Goal: Information Seeking & Learning: Learn about a topic

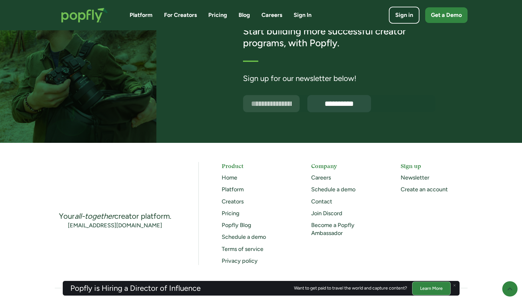
scroll to position [1641, 0]
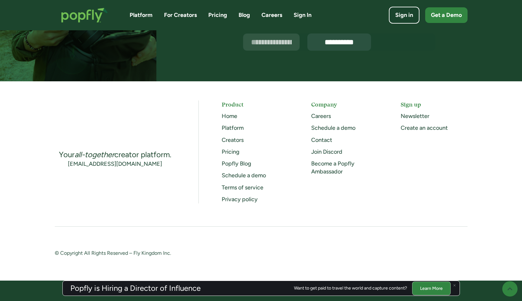
click at [320, 115] on link "Careers" at bounding box center [321, 116] width 20 height 7
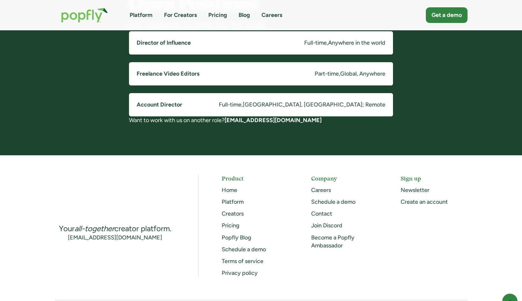
scroll to position [490, 0]
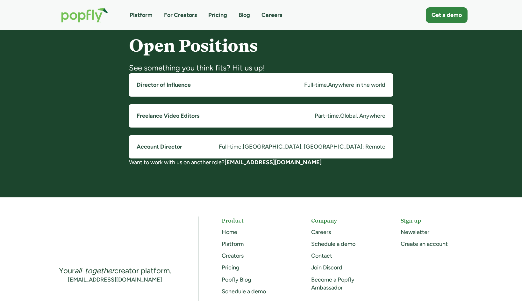
click at [304, 87] on div "Full-time" at bounding box center [315, 85] width 23 height 8
